Goal: Task Accomplishment & Management: Manage account settings

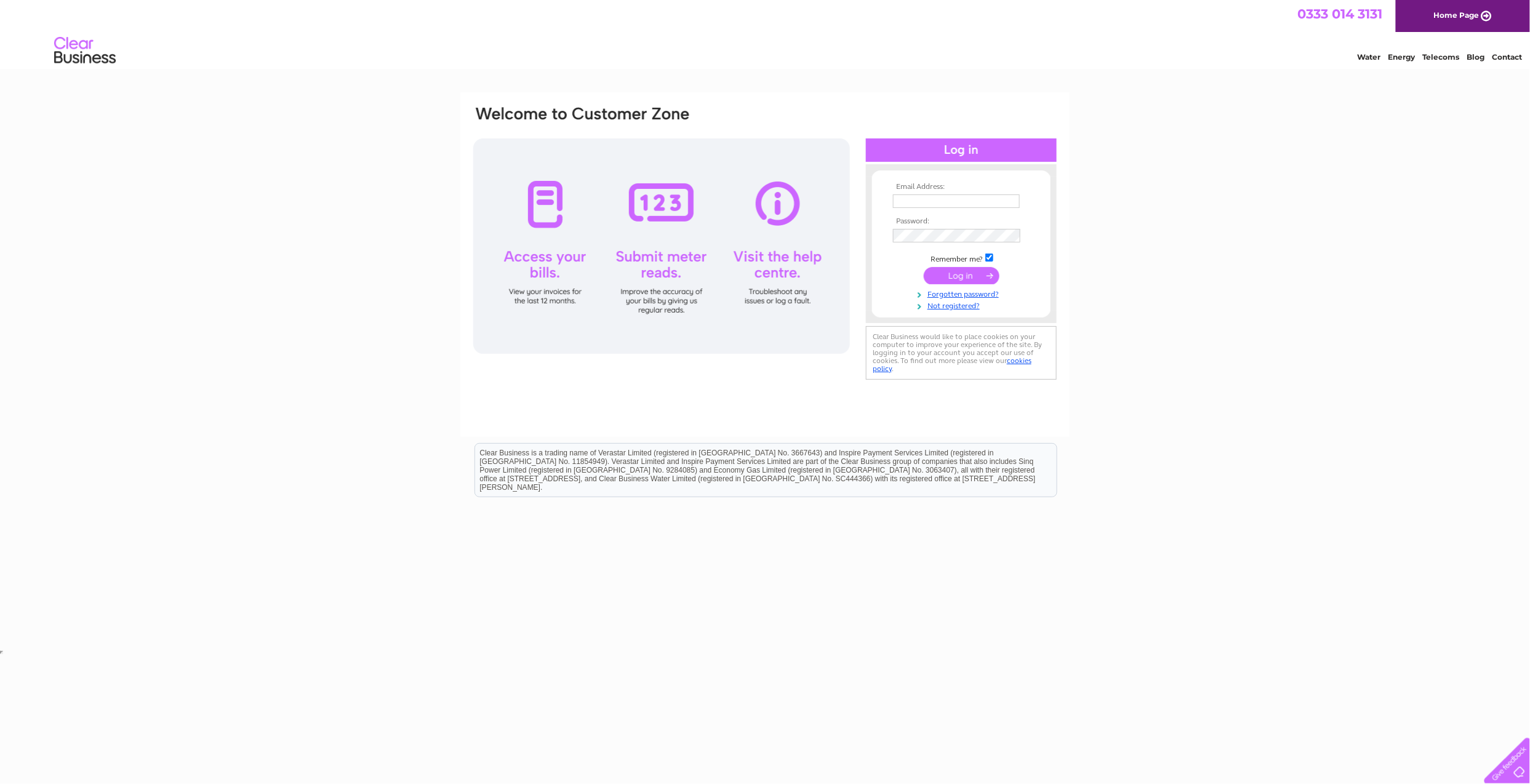
type input "info@buthbharraigh.co.uk"
click at [957, 274] on input "submit" at bounding box center [961, 275] width 76 height 17
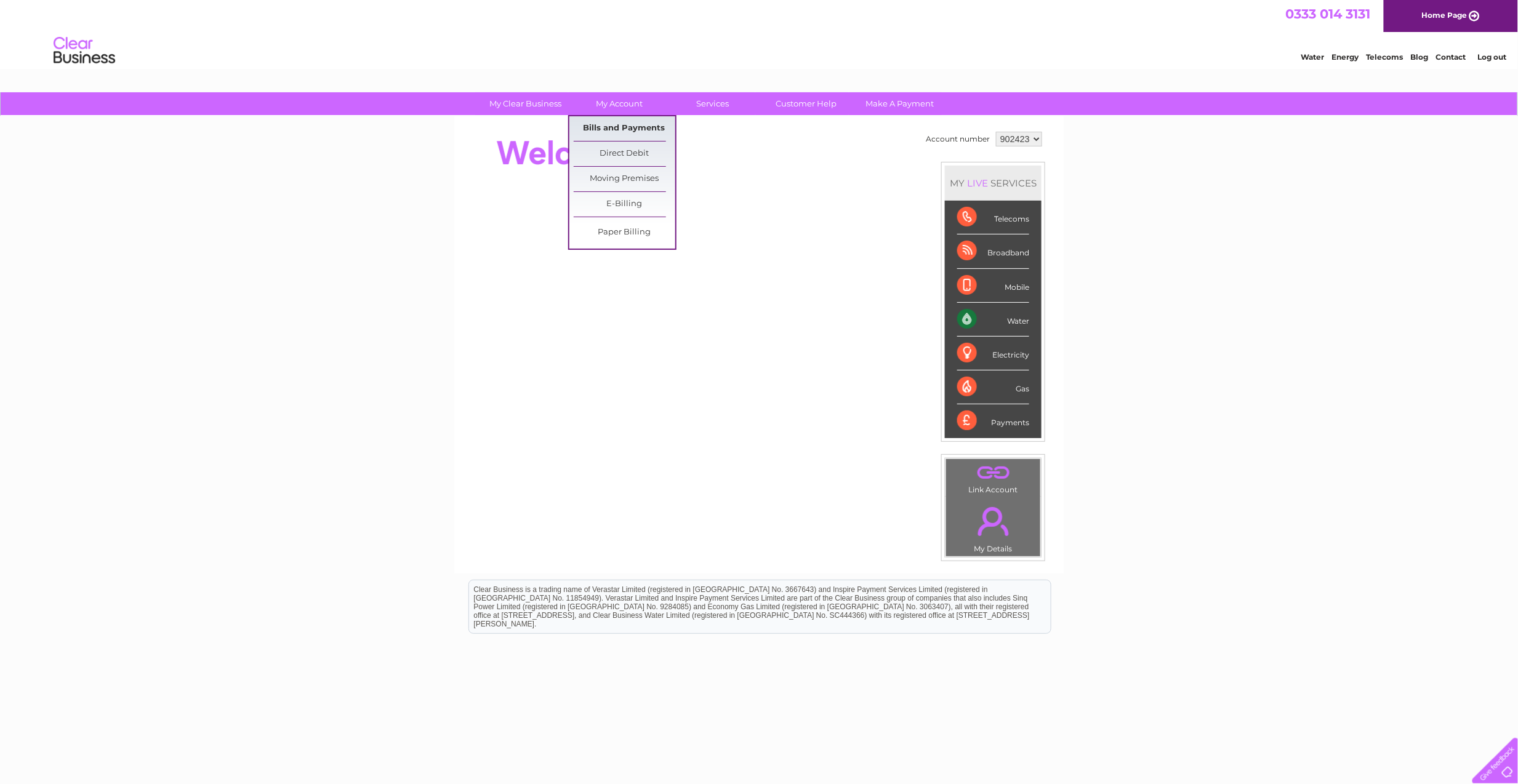
click at [607, 122] on link "Bills and Payments" at bounding box center [624, 129] width 101 height 25
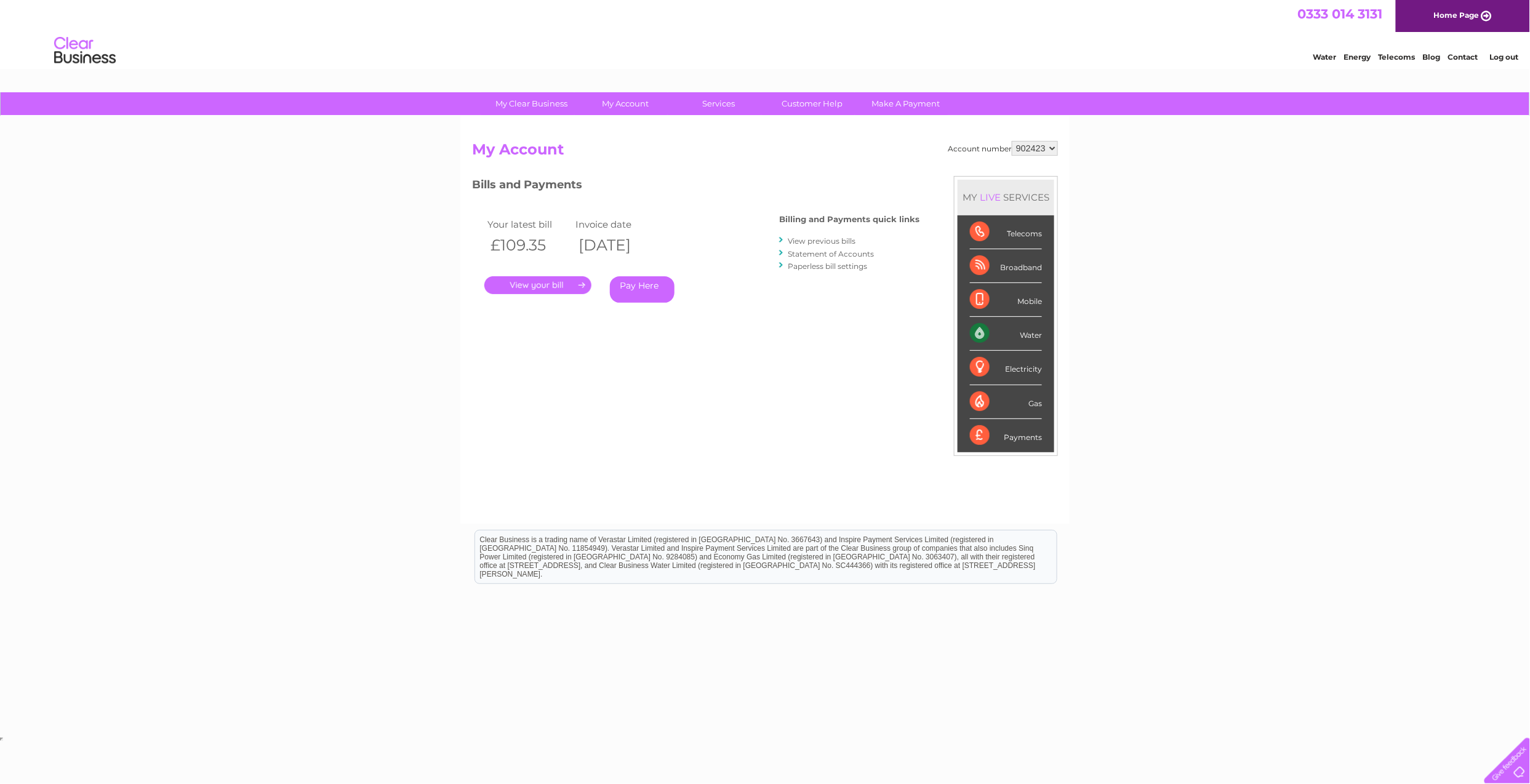
click at [524, 277] on link "." at bounding box center [538, 285] width 107 height 18
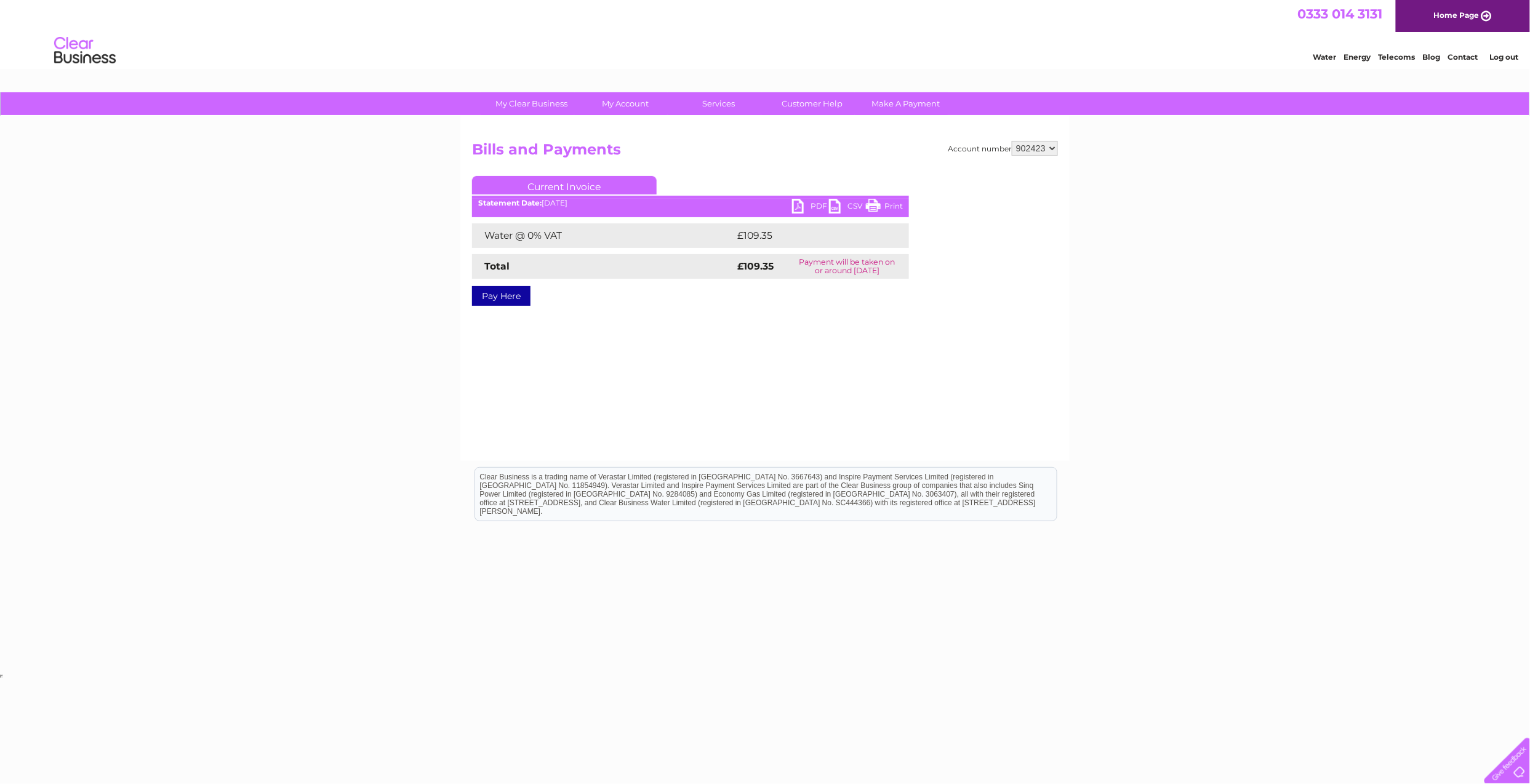
click at [798, 205] on link "PDF" at bounding box center [810, 208] width 37 height 18
